Goal: Navigation & Orientation: Find specific page/section

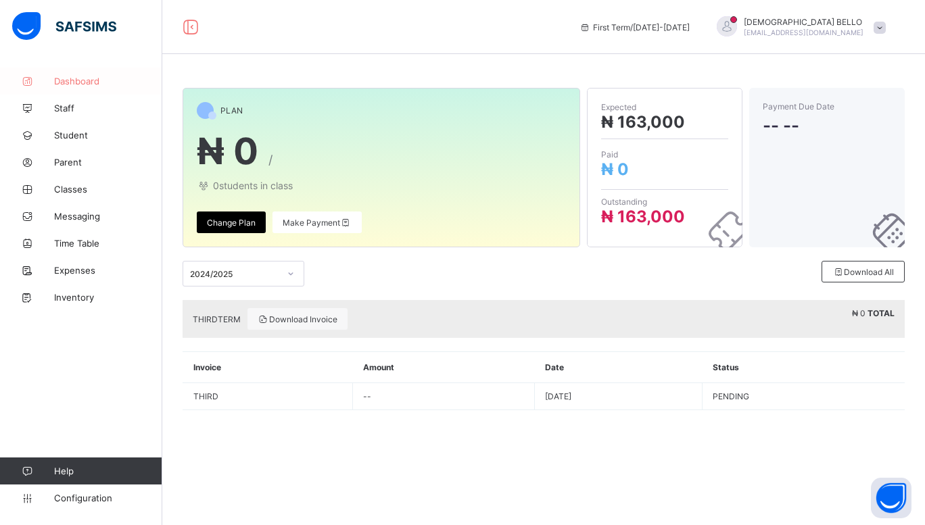
click at [98, 72] on link "Dashboard" at bounding box center [81, 81] width 162 height 27
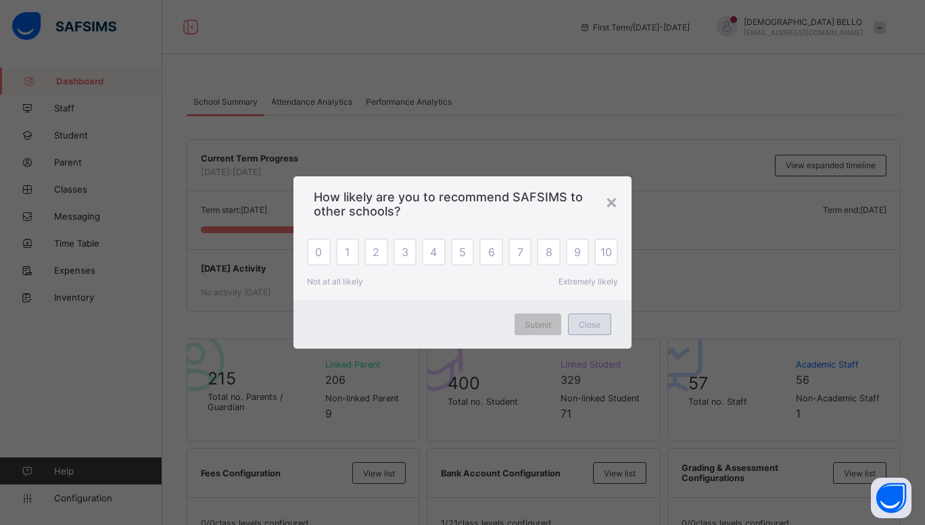
click at [579, 320] on span "Close" at bounding box center [590, 325] width 22 height 10
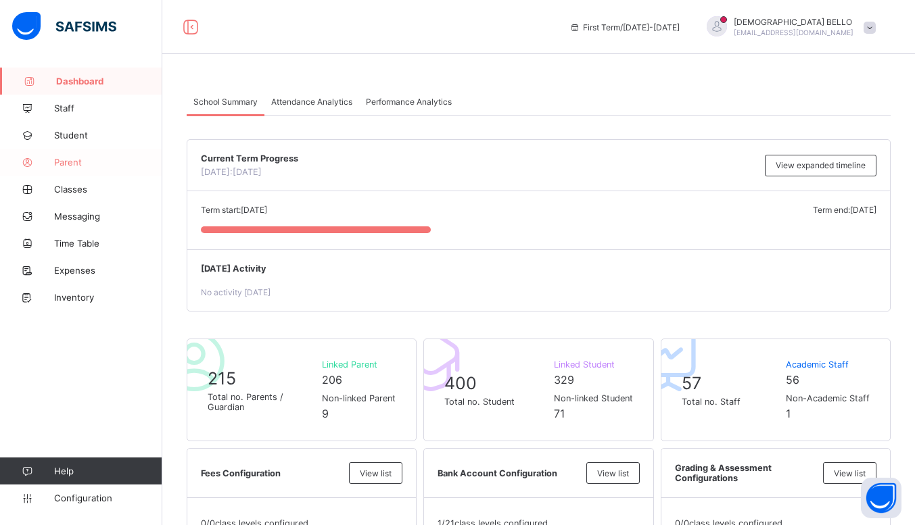
click at [82, 162] on span "Parent" at bounding box center [108, 162] width 108 height 11
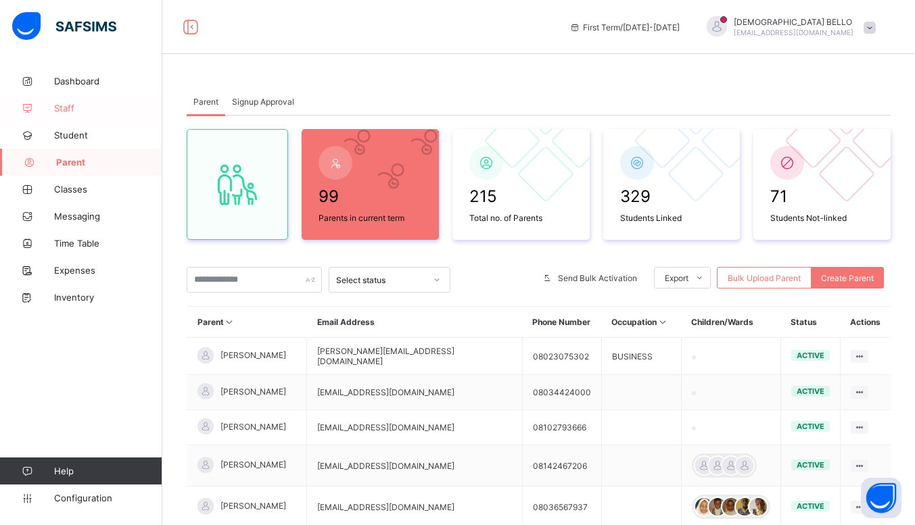
click at [80, 102] on link "Staff" at bounding box center [81, 108] width 162 height 27
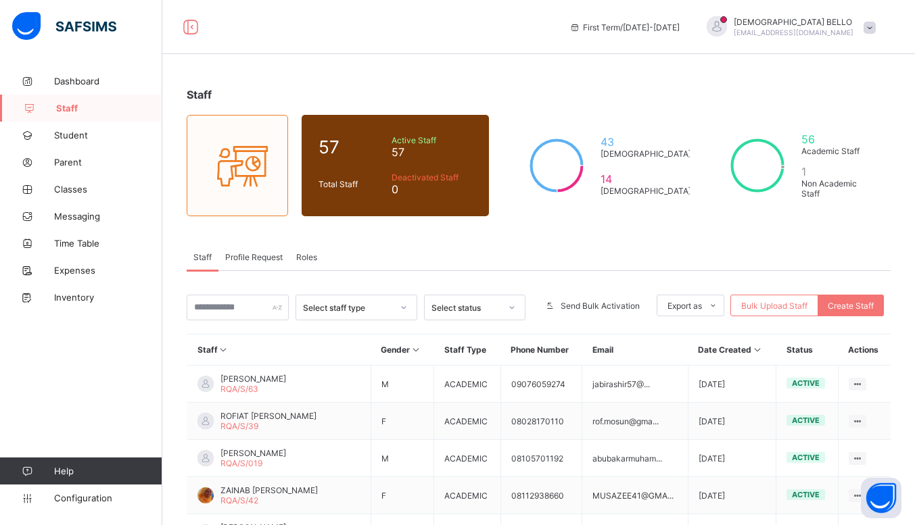
click at [806, 26] on span "[PERSON_NAME]" at bounding box center [793, 22] width 120 height 10
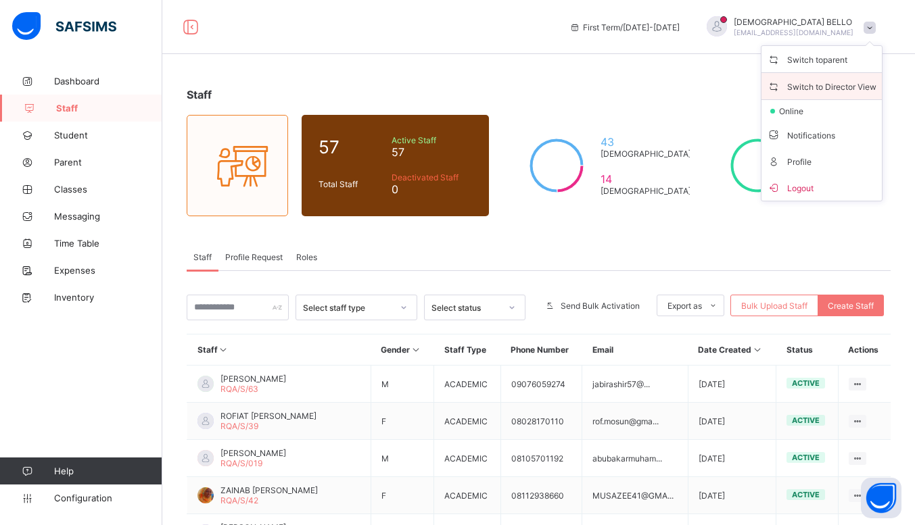
click at [829, 85] on span "Switch to Director View" at bounding box center [822, 86] width 110 height 16
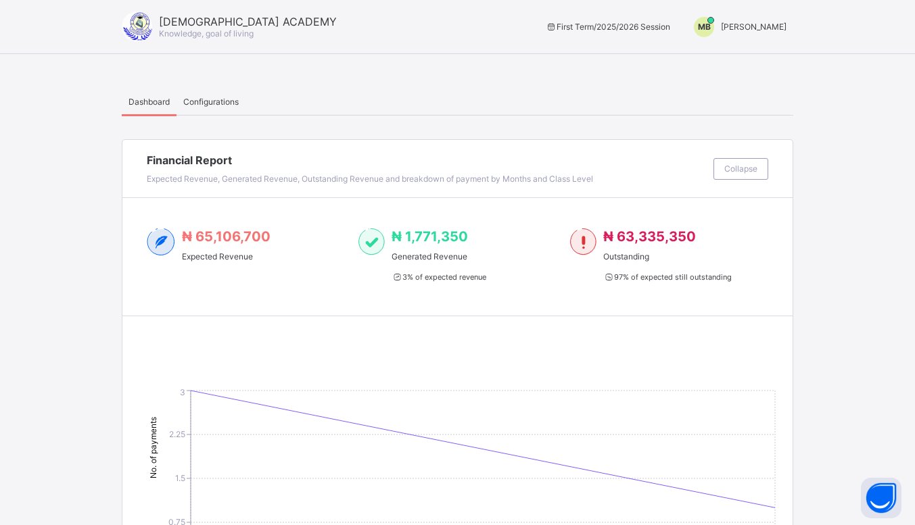
click at [744, 26] on span "[PERSON_NAME]" at bounding box center [754, 27] width 66 height 10
click at [727, 56] on span "Switch to Admin View" at bounding box center [735, 58] width 103 height 16
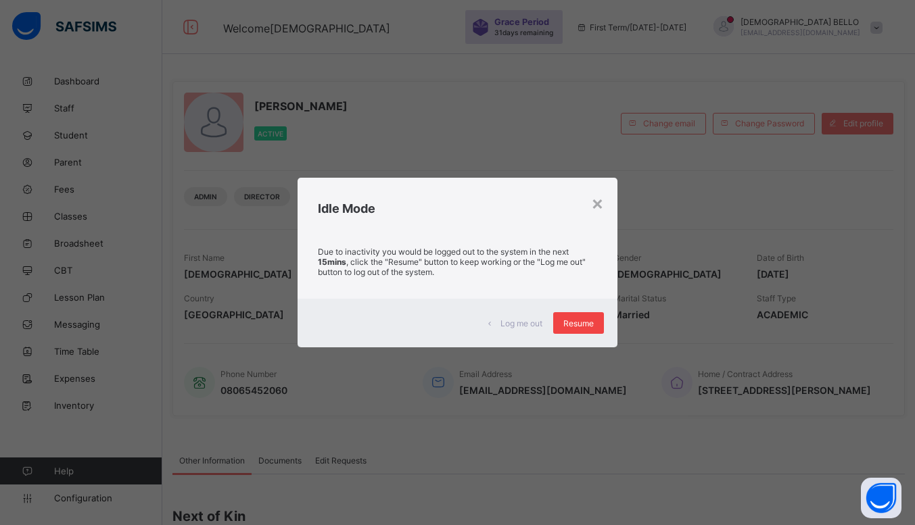
click at [577, 326] on span "Resume" at bounding box center [578, 323] width 30 height 10
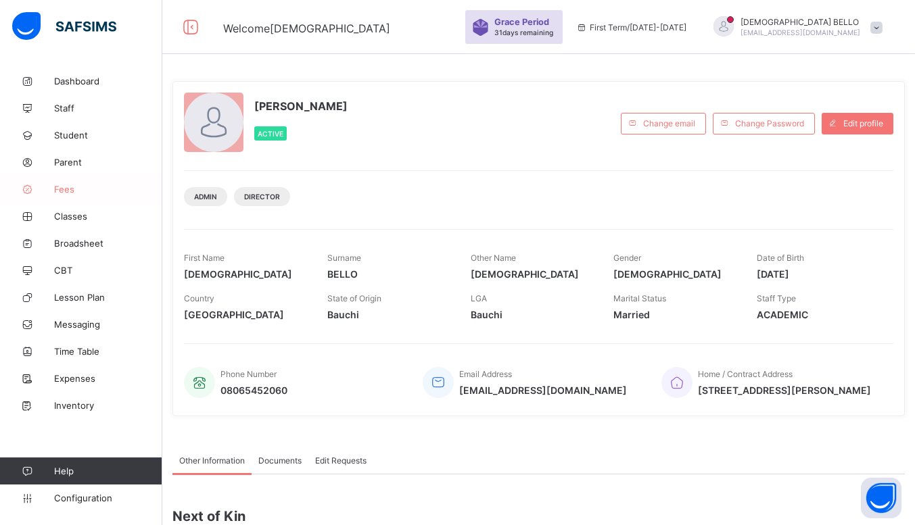
click at [77, 185] on span "Fees" at bounding box center [108, 189] width 108 height 11
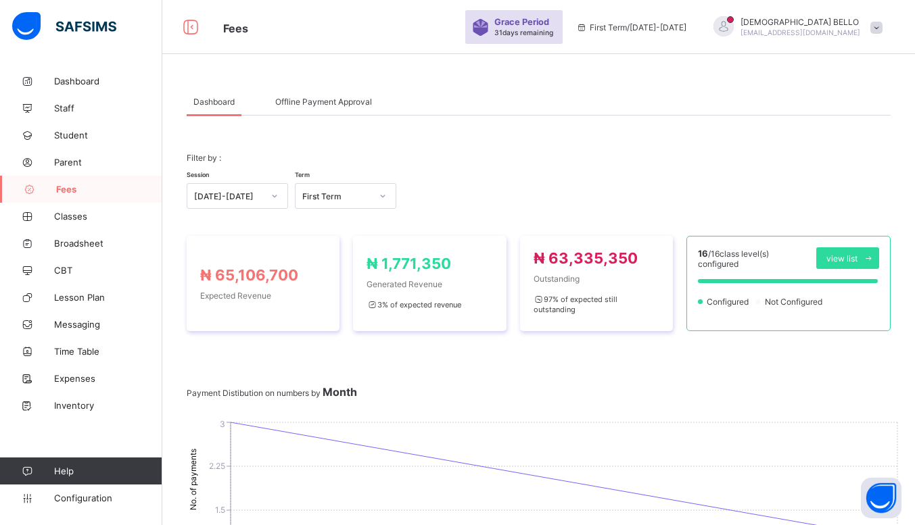
click at [306, 102] on span "Offline Payment Approval" at bounding box center [323, 102] width 97 height 10
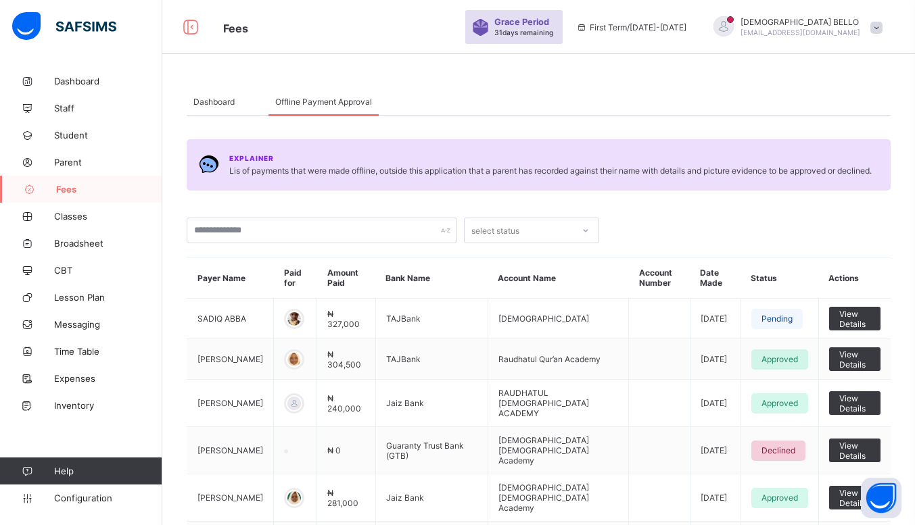
click at [103, 191] on span "Fees" at bounding box center [109, 189] width 106 height 11
click at [88, 187] on span "Fees" at bounding box center [109, 189] width 106 height 11
click at [208, 110] on div "Dashboard" at bounding box center [214, 101] width 55 height 27
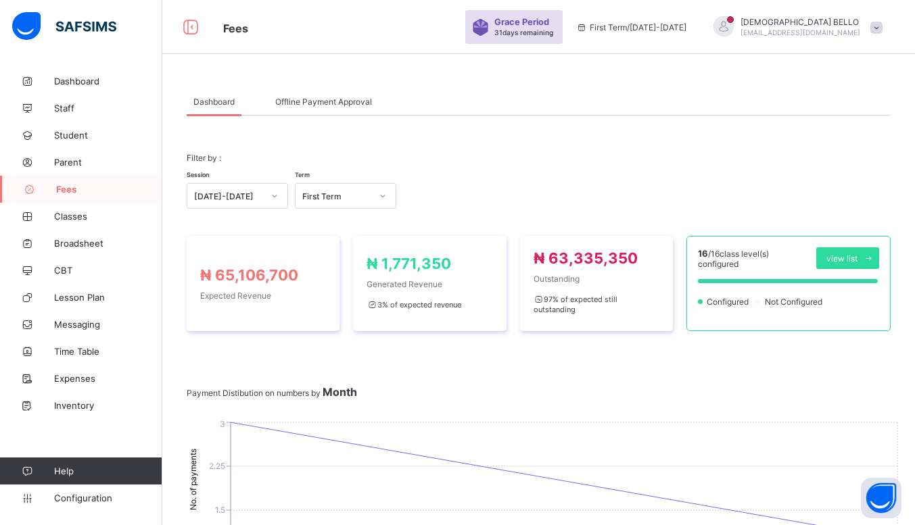
click at [86, 183] on link "Fees" at bounding box center [81, 189] width 162 height 27
click at [842, 26] on span "[PERSON_NAME]" at bounding box center [800, 22] width 120 height 10
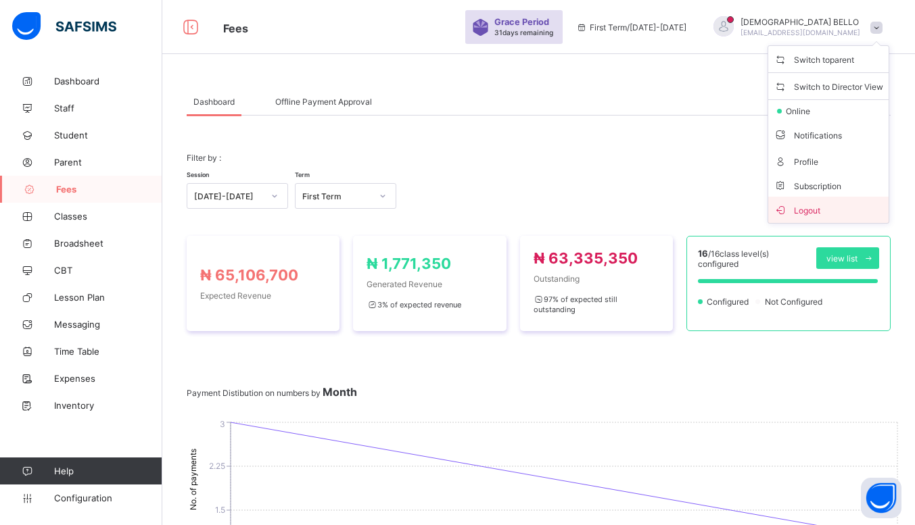
click at [823, 202] on span "Logout" at bounding box center [828, 210] width 110 height 16
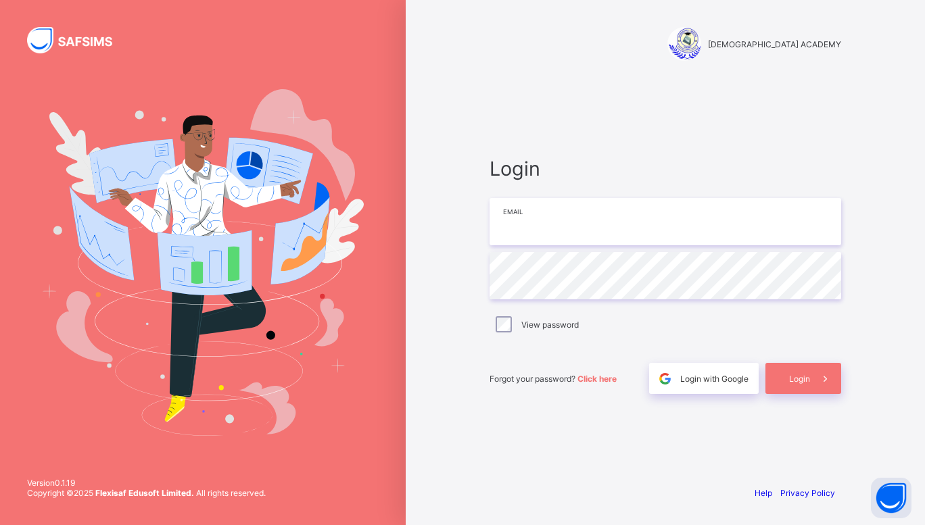
type input "**********"
click at [813, 385] on span at bounding box center [825, 378] width 31 height 31
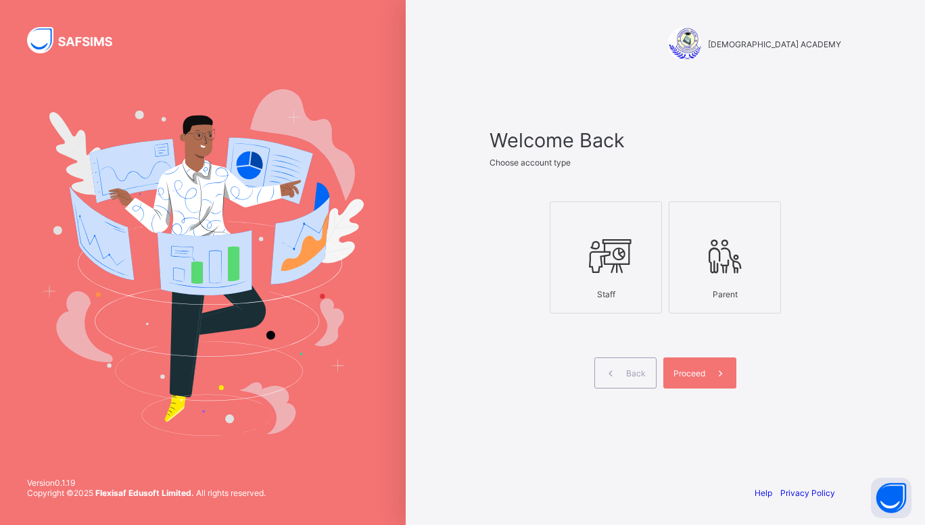
click at [558, 245] on div at bounding box center [605, 255] width 97 height 53
click at [727, 374] on icon at bounding box center [720, 373] width 14 height 13
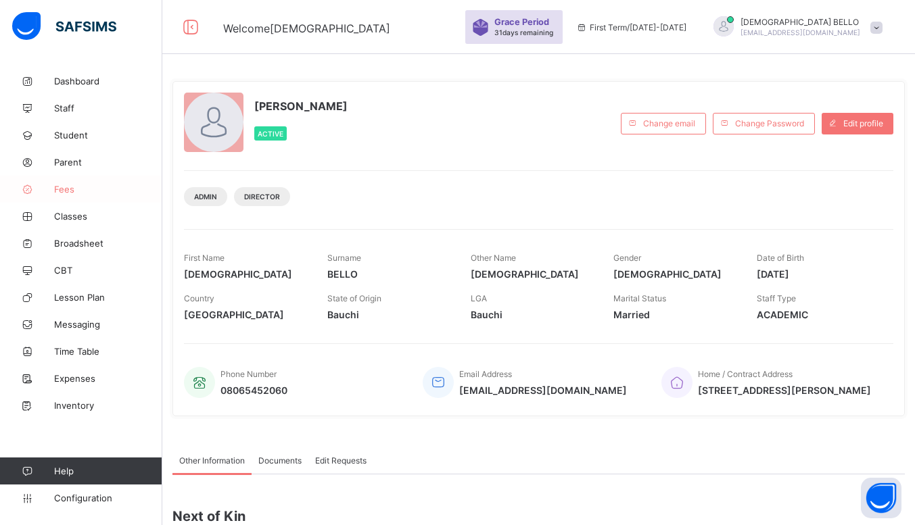
click at [95, 185] on span "Fees" at bounding box center [108, 189] width 108 height 11
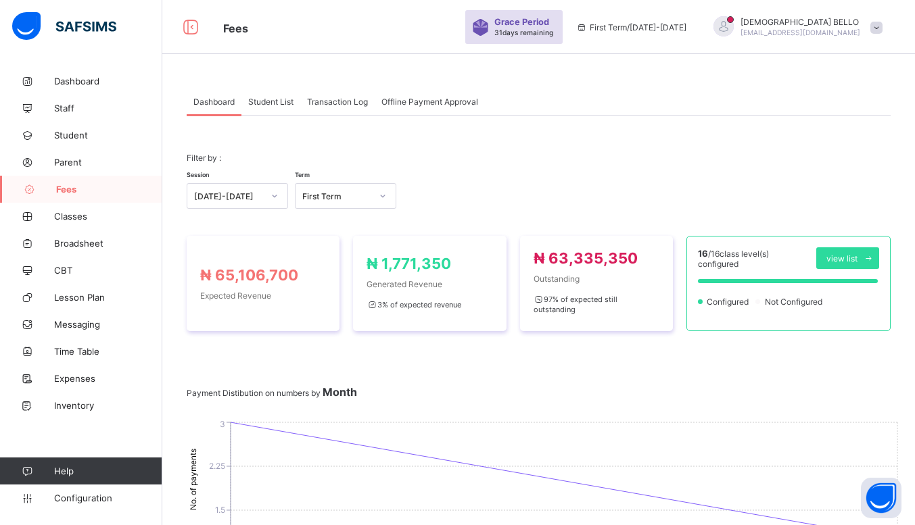
click at [280, 105] on span "Student List" at bounding box center [270, 102] width 45 height 10
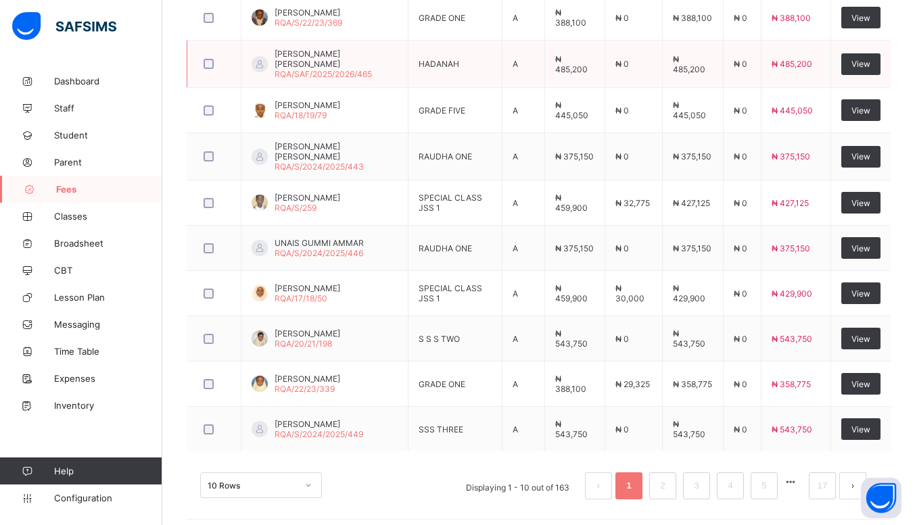
scroll to position [429, 0]
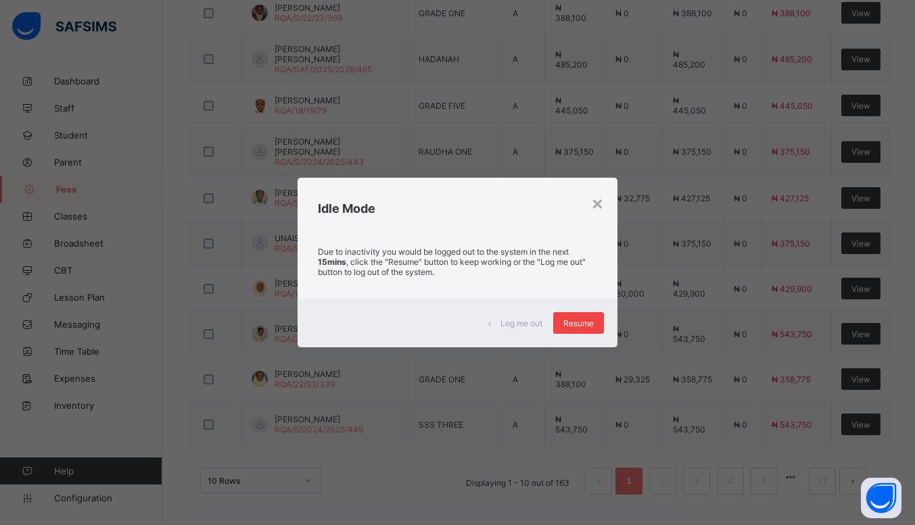
click at [593, 321] on span "Resume" at bounding box center [578, 323] width 30 height 10
